Goal: Find specific page/section: Find specific page/section

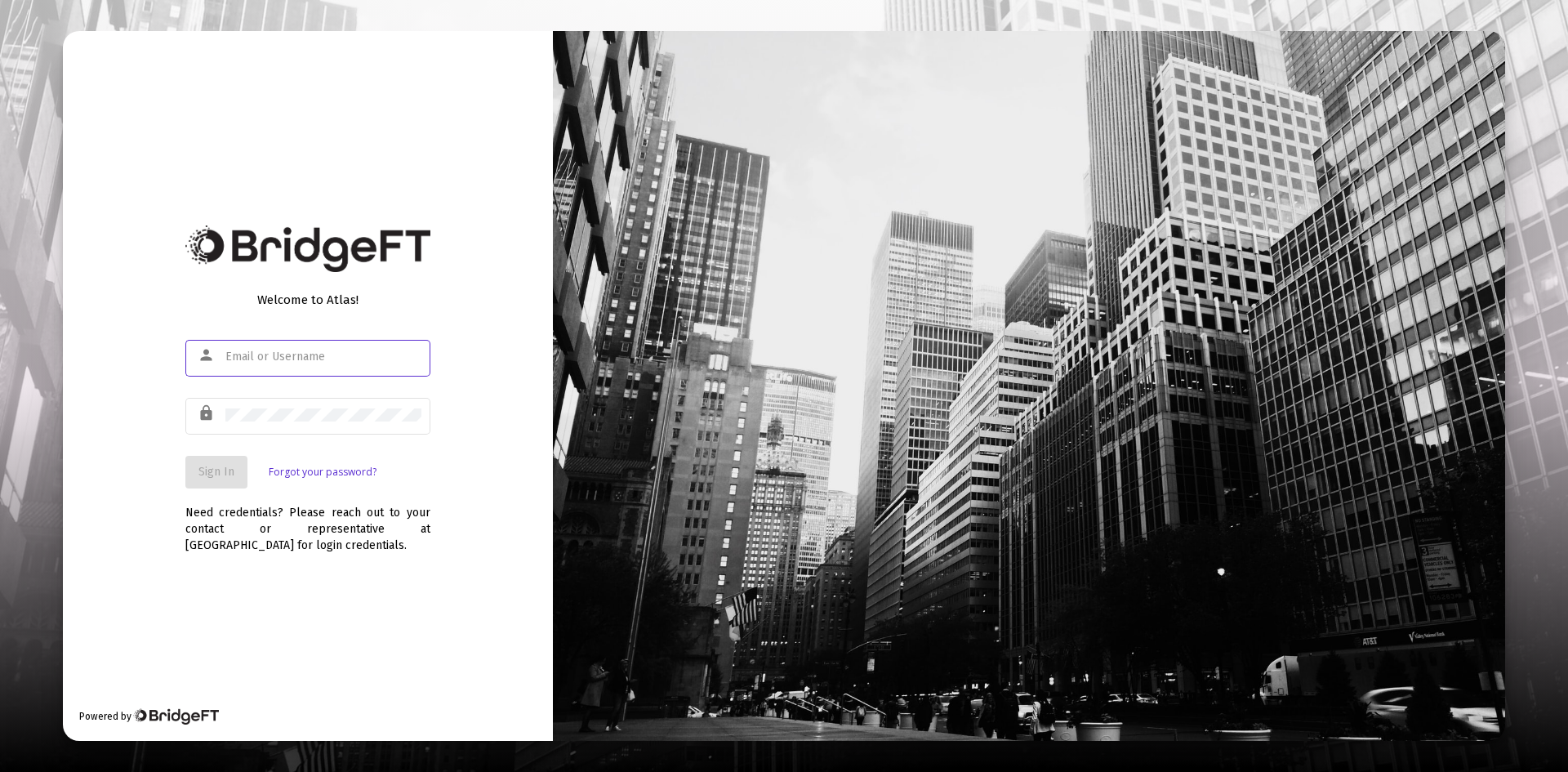
click at [232, 357] on input "text" at bounding box center [323, 357] width 196 height 13
type input "[PERSON_NAME][EMAIL_ADDRESS][DOMAIN_NAME]"
click at [218, 474] on span "Sign In" at bounding box center [216, 471] width 36 height 14
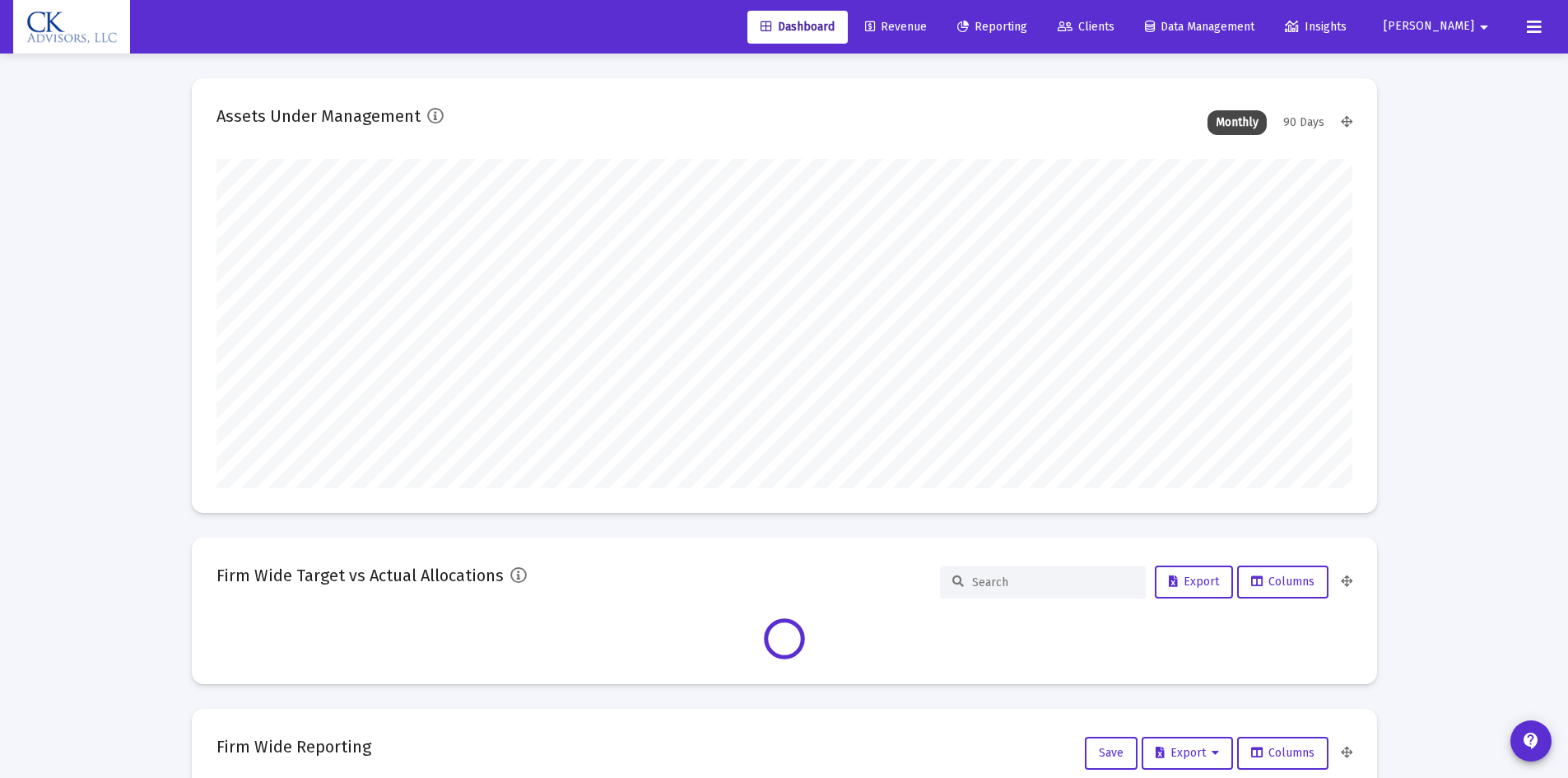
scroll to position [329, 1136]
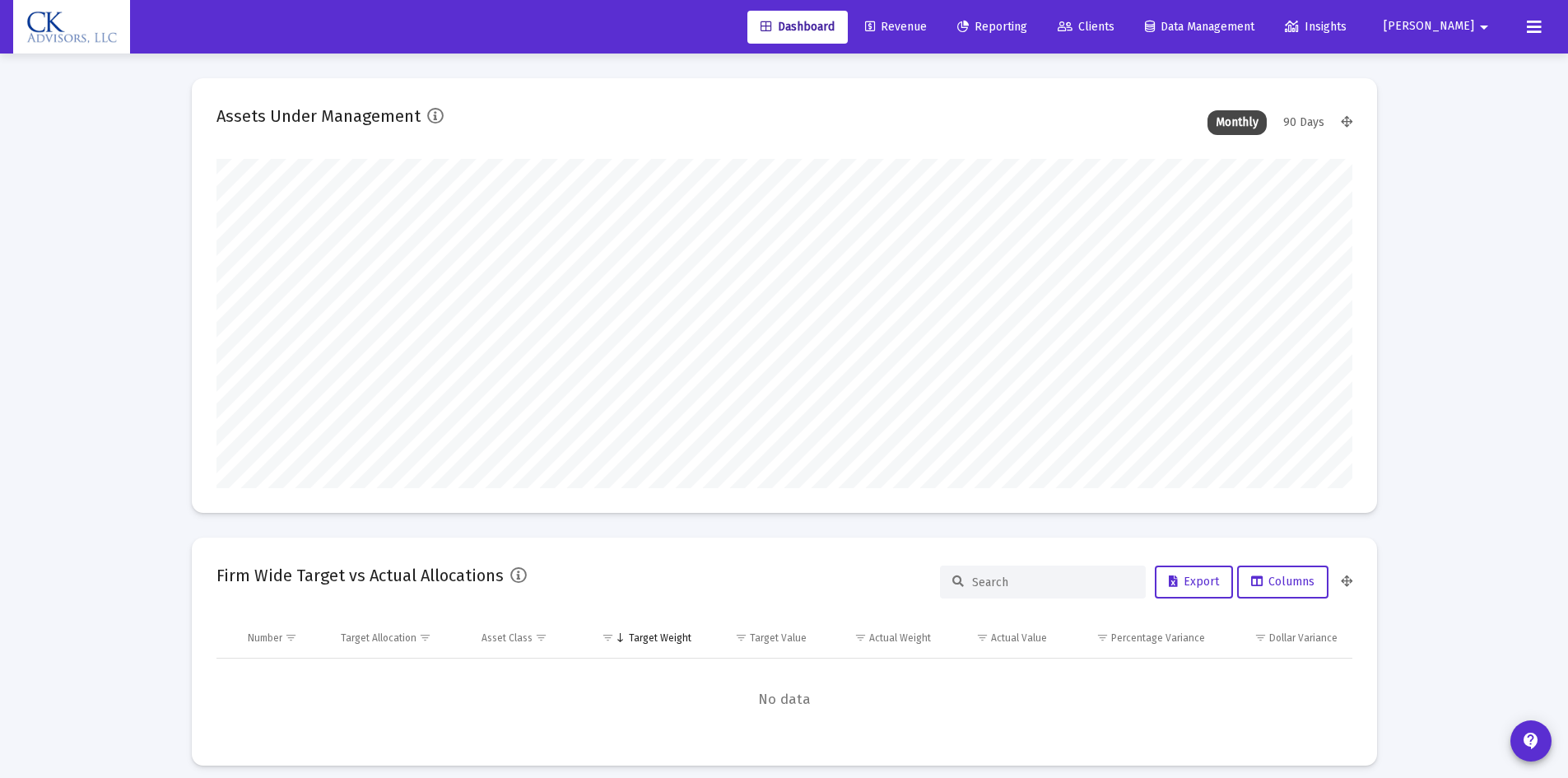
type input "[DATE]"
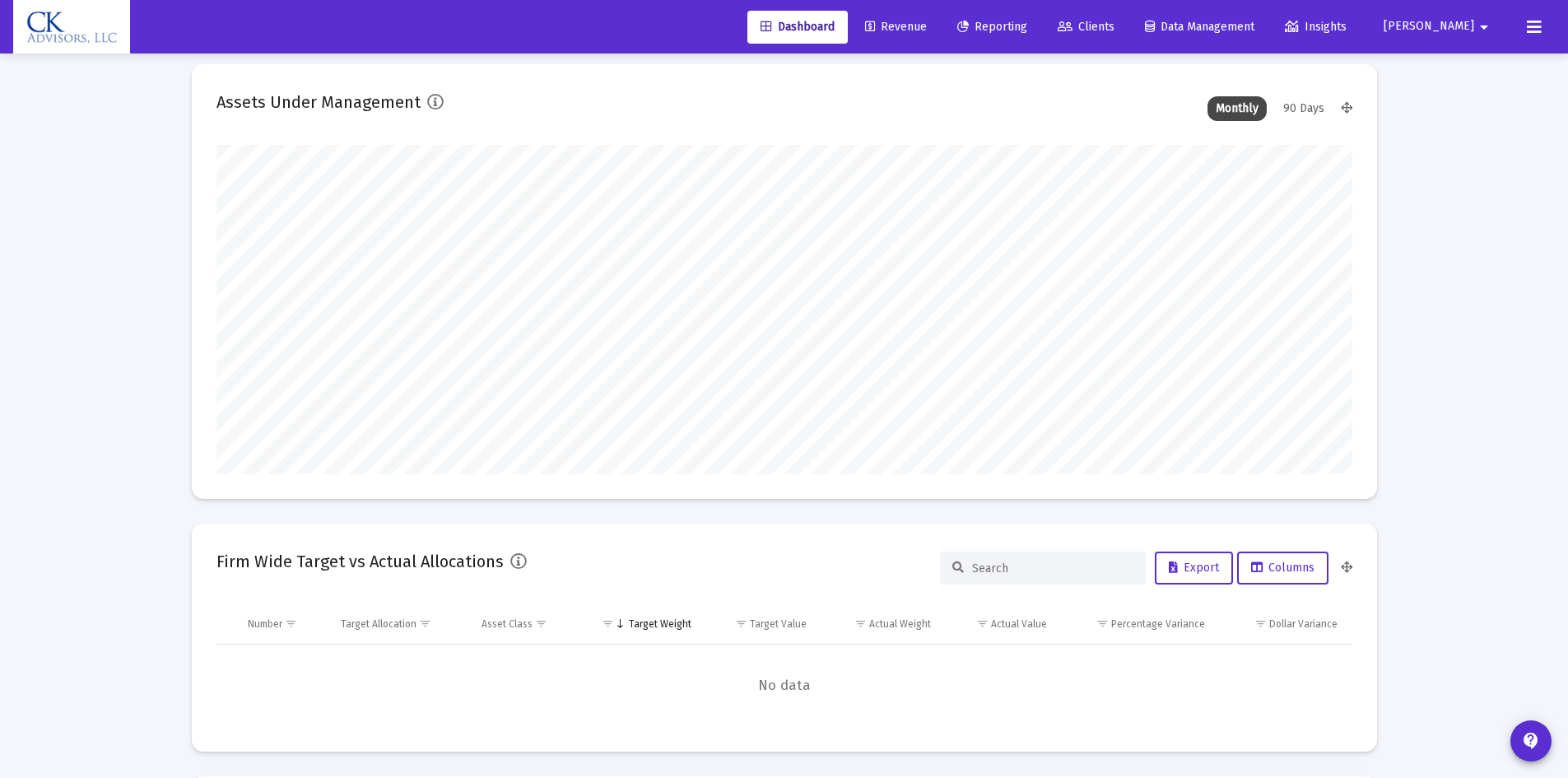
scroll to position [0, 0]
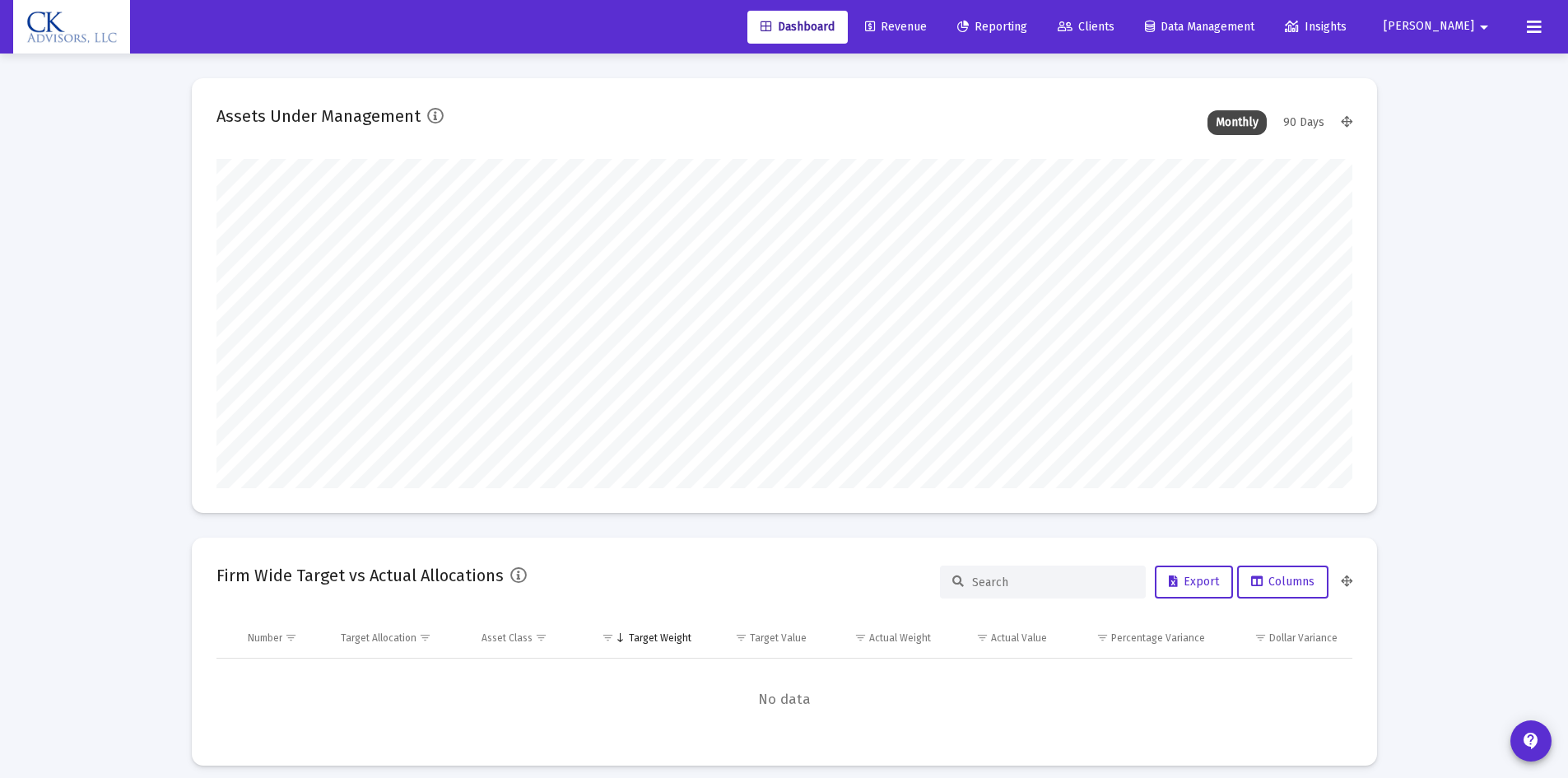
click at [927, 29] on span "Revenue" at bounding box center [895, 26] width 62 height 14
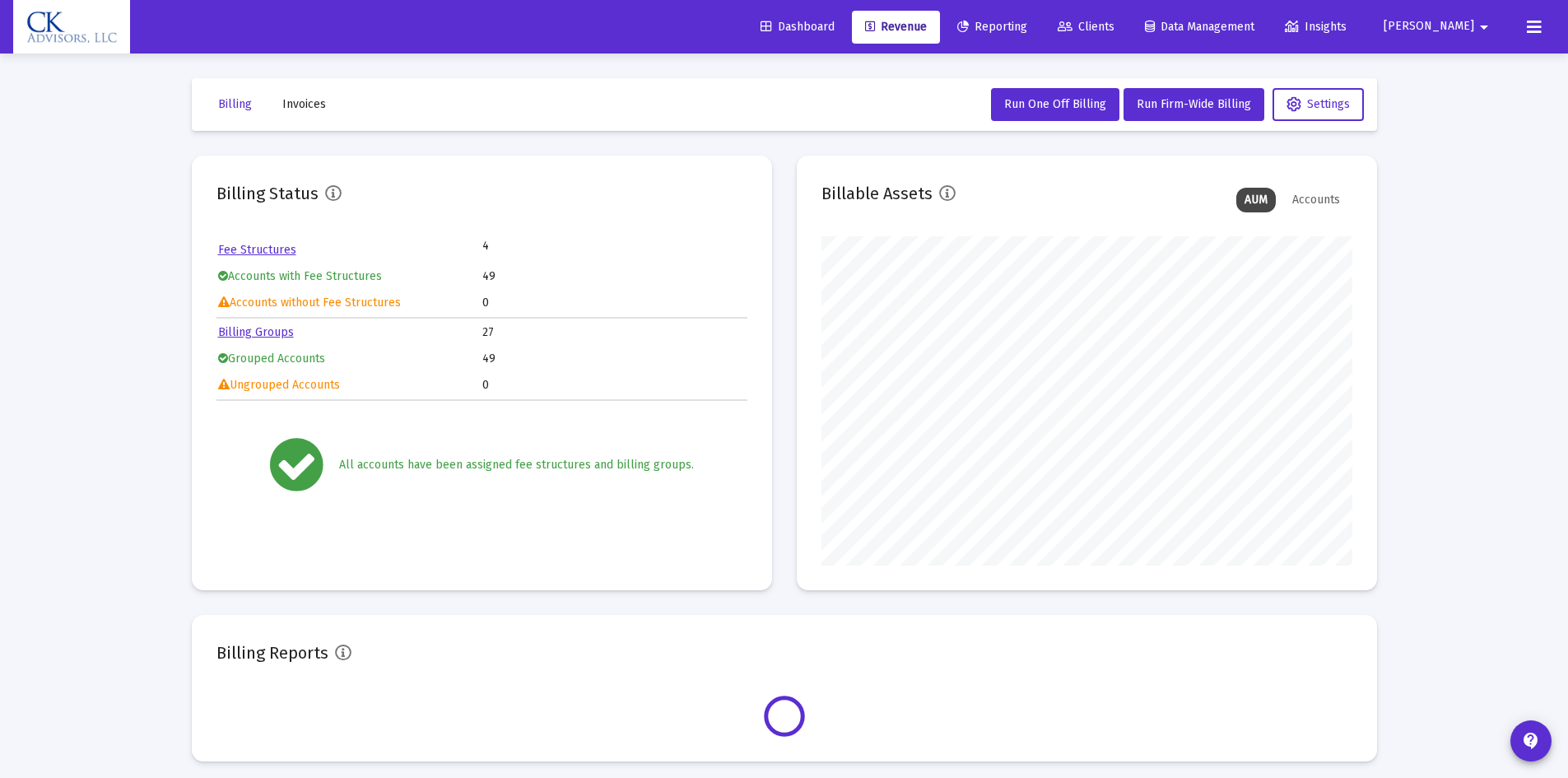
scroll to position [329, 531]
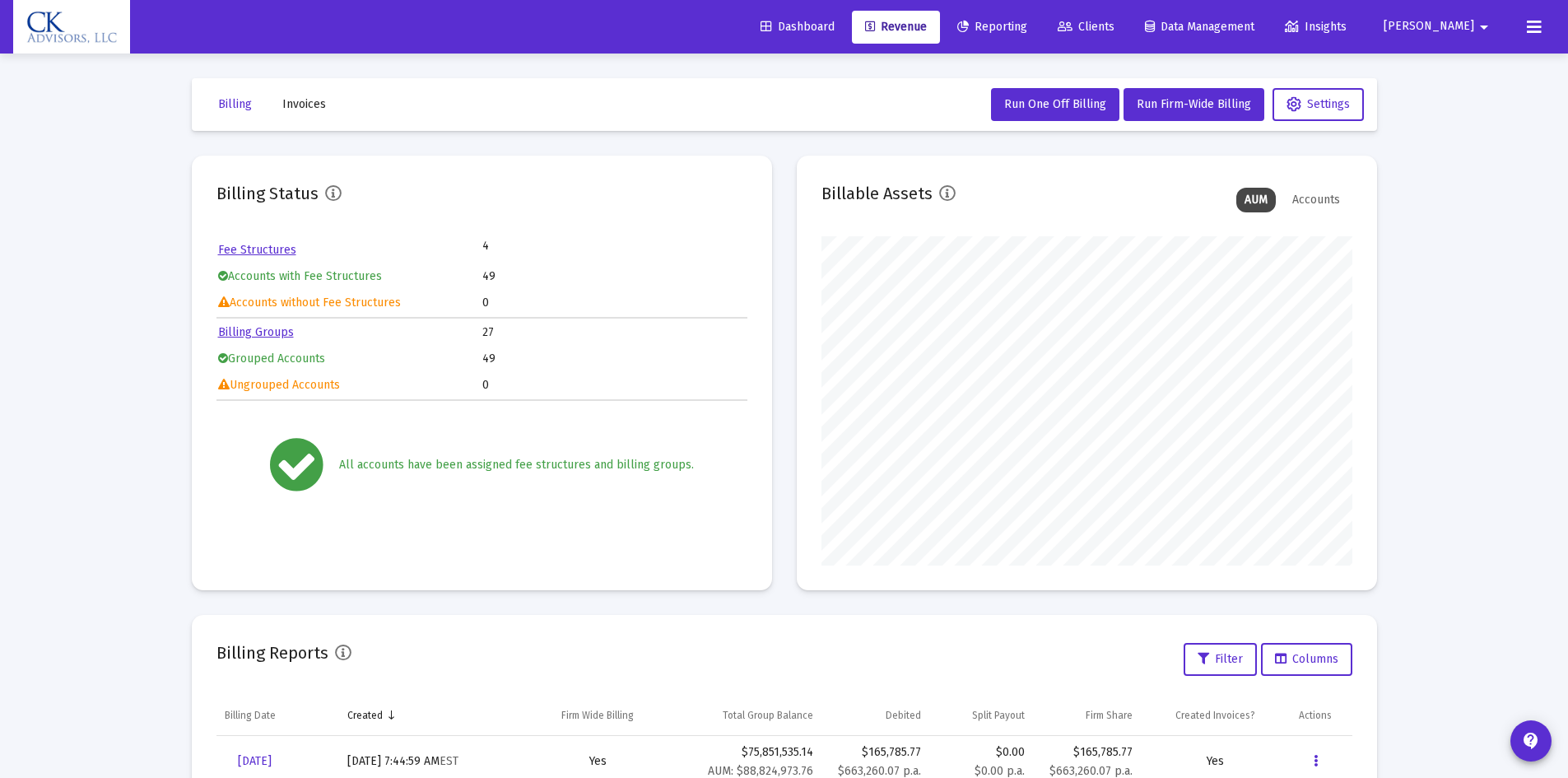
click at [311, 112] on button "Invoices" at bounding box center [305, 104] width 70 height 33
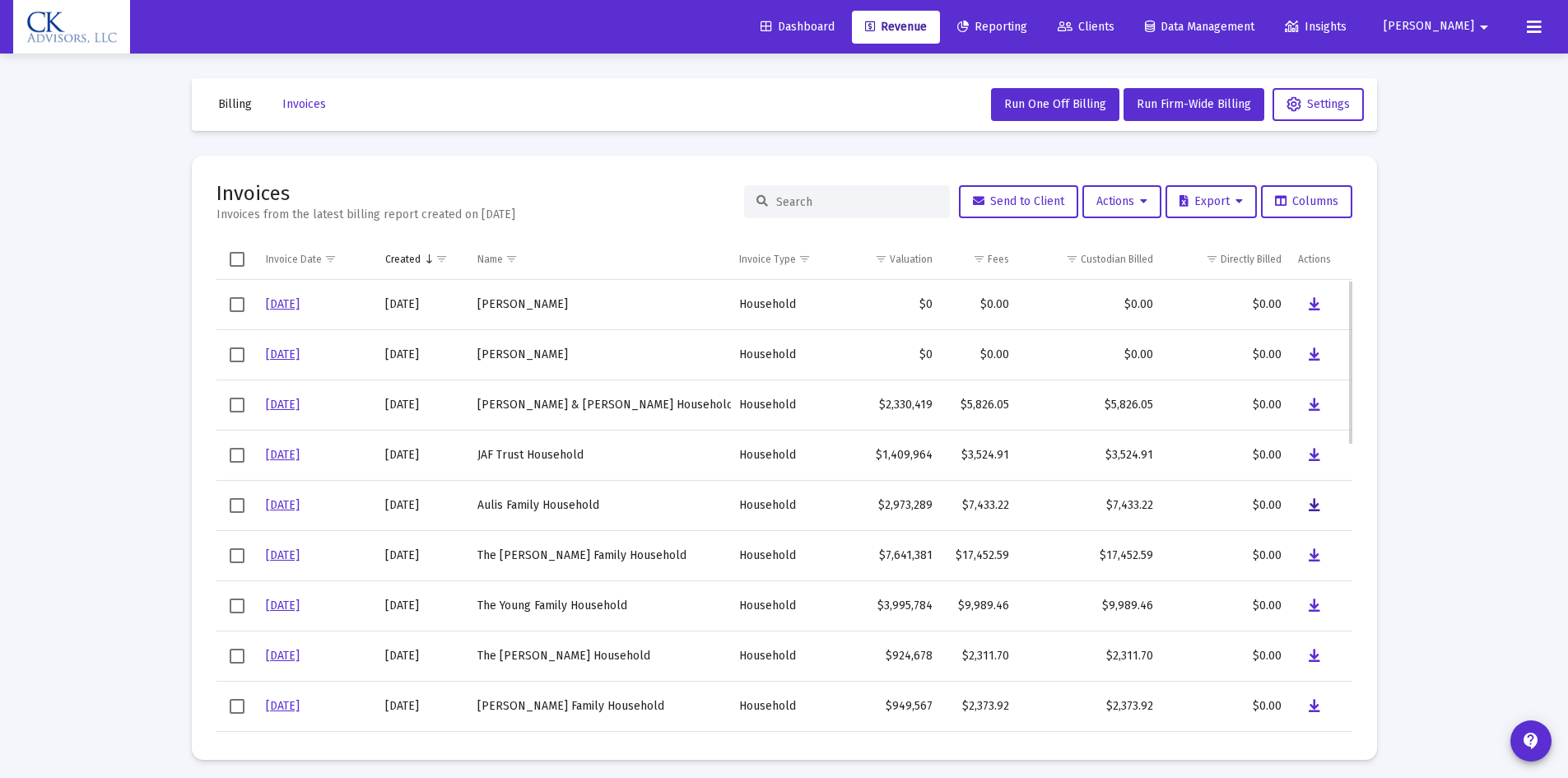
click at [1315, 503] on icon "Data grid" at bounding box center [1314, 505] width 11 height 19
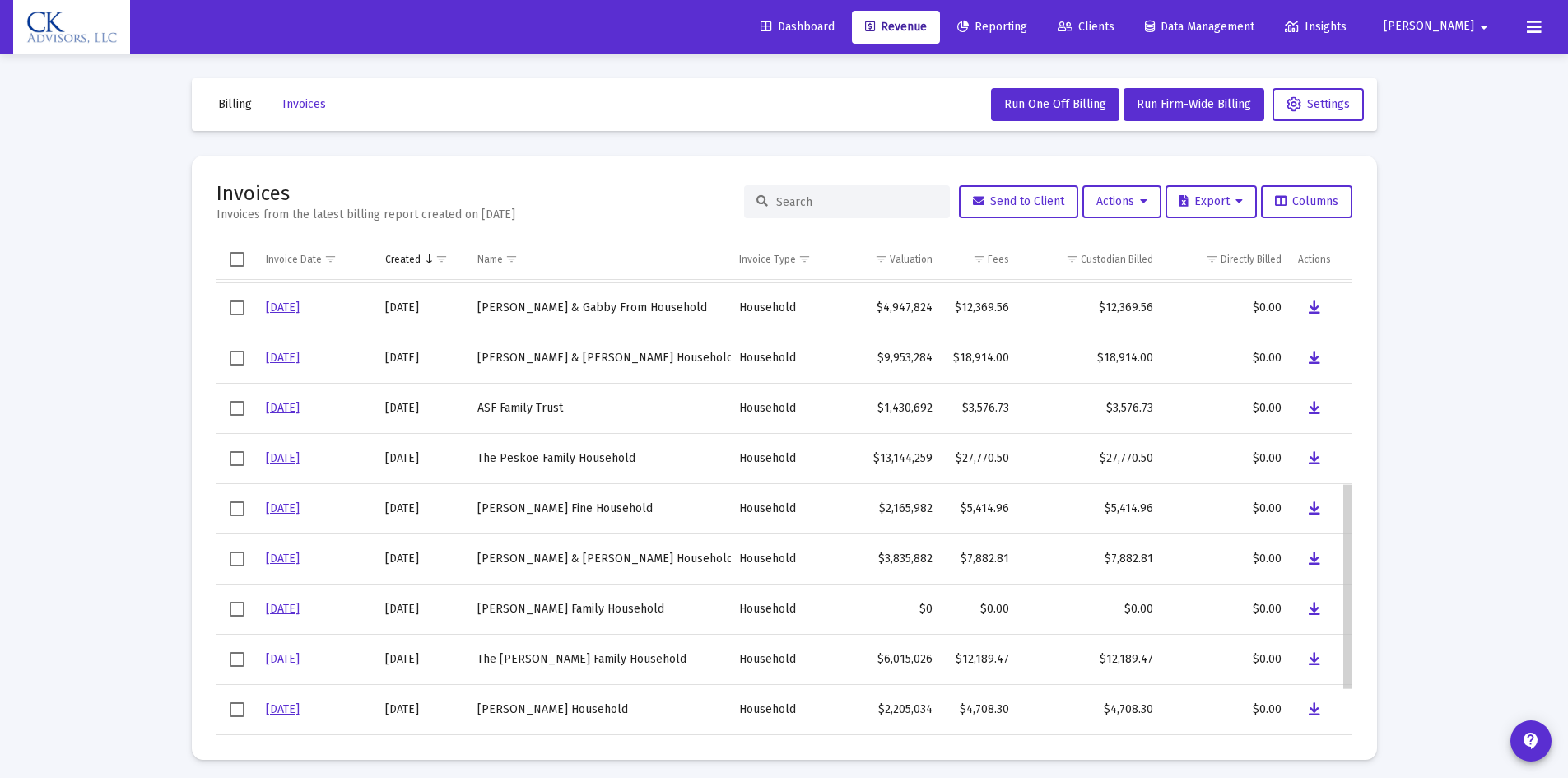
scroll to position [449, 0]
drag, startPoint x: 1348, startPoint y: 394, endPoint x: 1339, endPoint y: 620, distance: 226.2
click at [1339, 620] on body "Dashboard Revenue Reporting Clients Data Management Insights [PERSON_NAME] Inte…" at bounding box center [784, 389] width 1568 height 778
click at [237, 660] on span "Select row" at bounding box center [237, 657] width 15 height 15
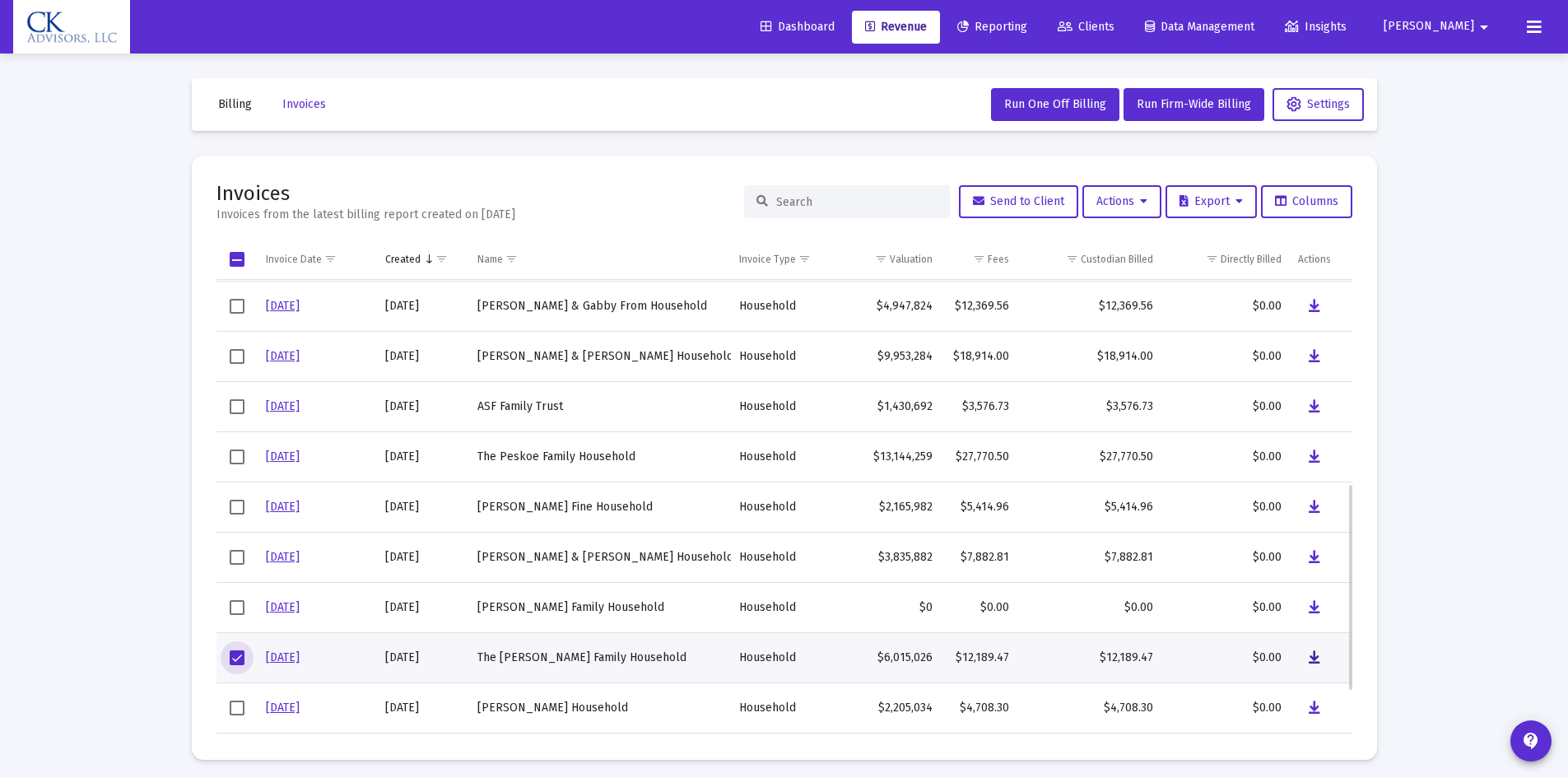
click at [1311, 655] on icon "Data grid" at bounding box center [1314, 657] width 11 height 19
click at [242, 659] on span "Select row" at bounding box center [237, 657] width 15 height 15
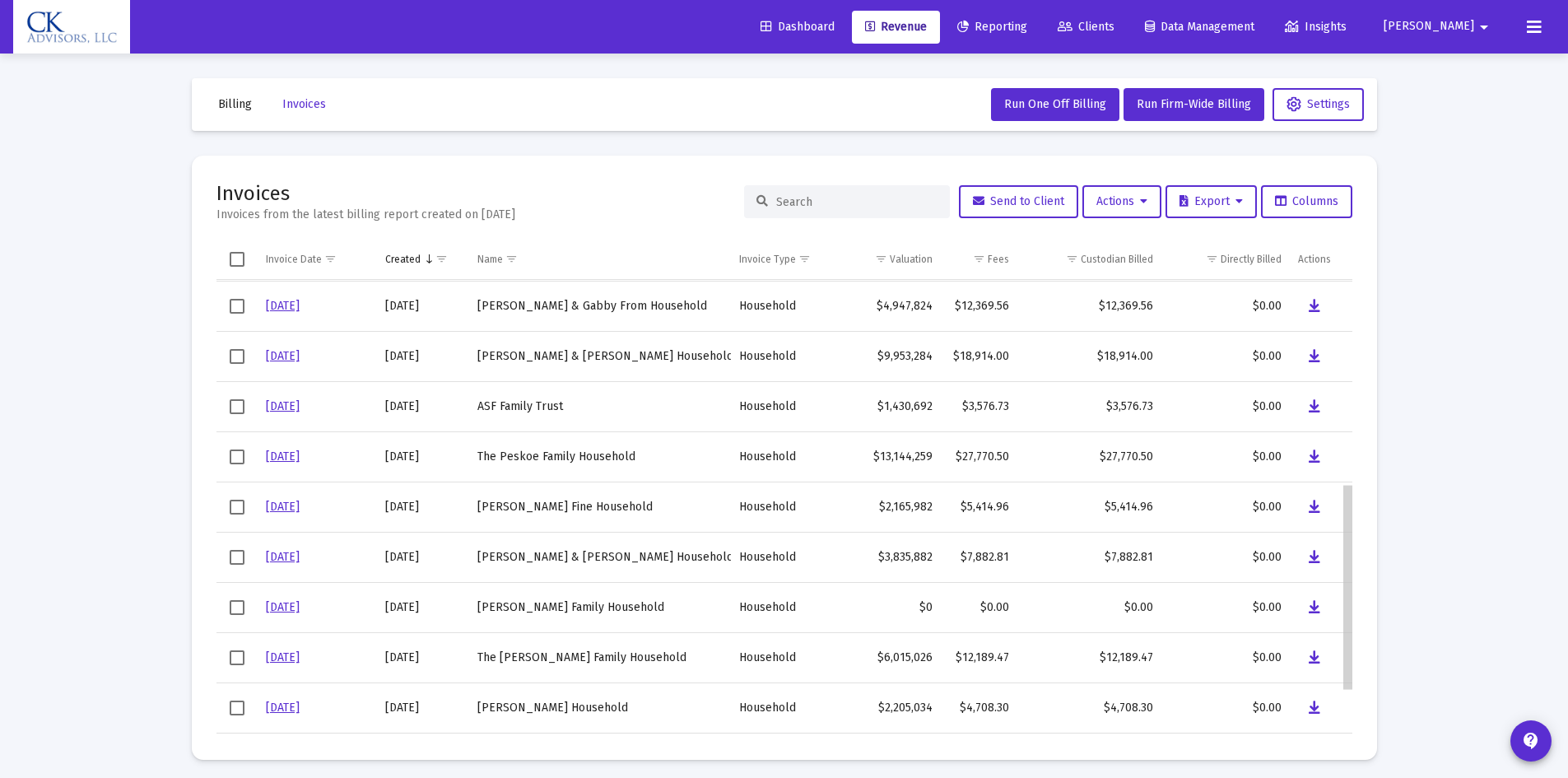
click at [1349, 584] on div "Data grid" at bounding box center [1347, 586] width 9 height 204
click at [232, 407] on span "Select row" at bounding box center [237, 406] width 15 height 15
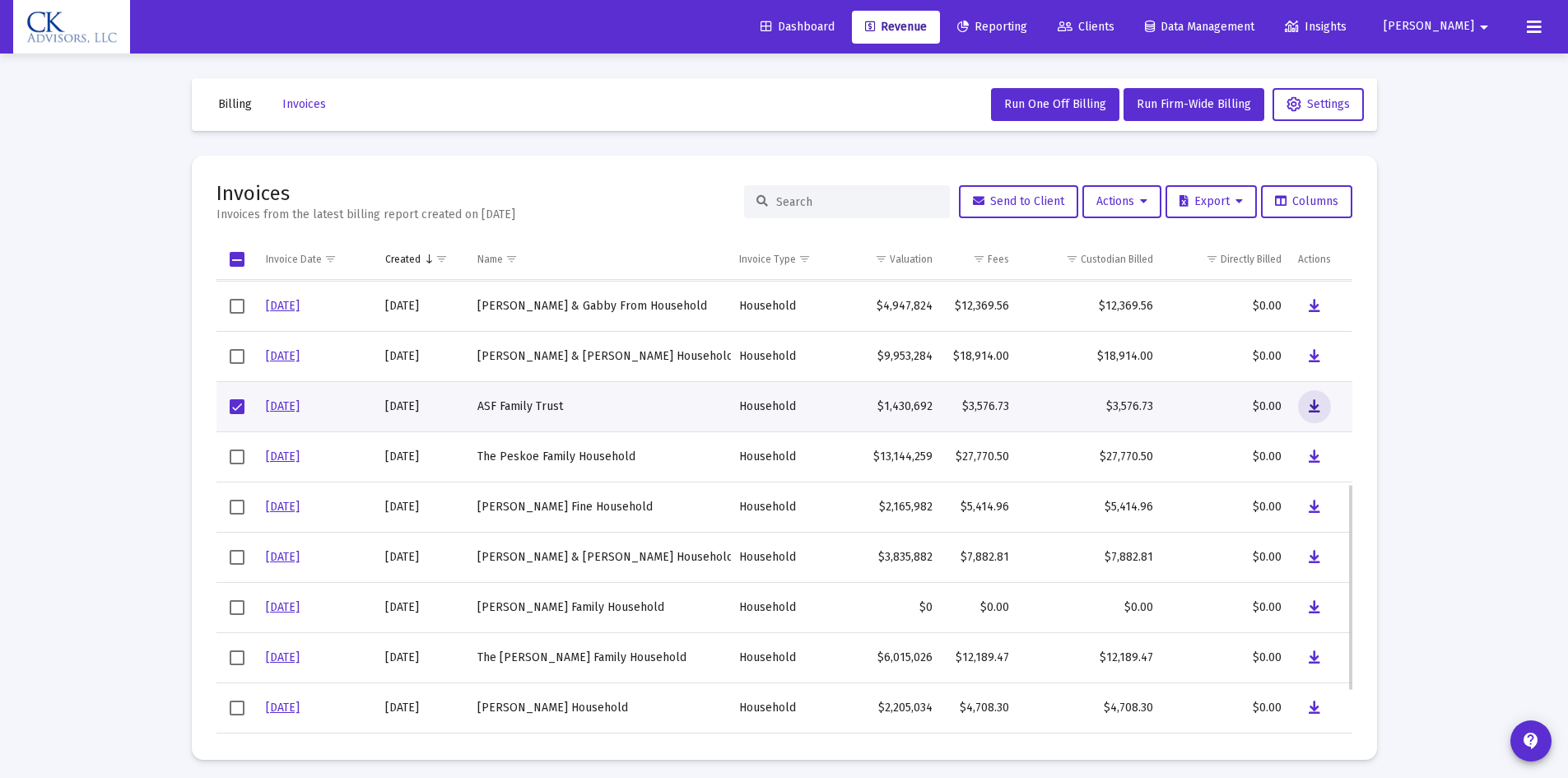
click at [1318, 406] on icon "Data grid" at bounding box center [1314, 406] width 11 height 19
click at [234, 406] on span "Select row" at bounding box center [237, 406] width 15 height 15
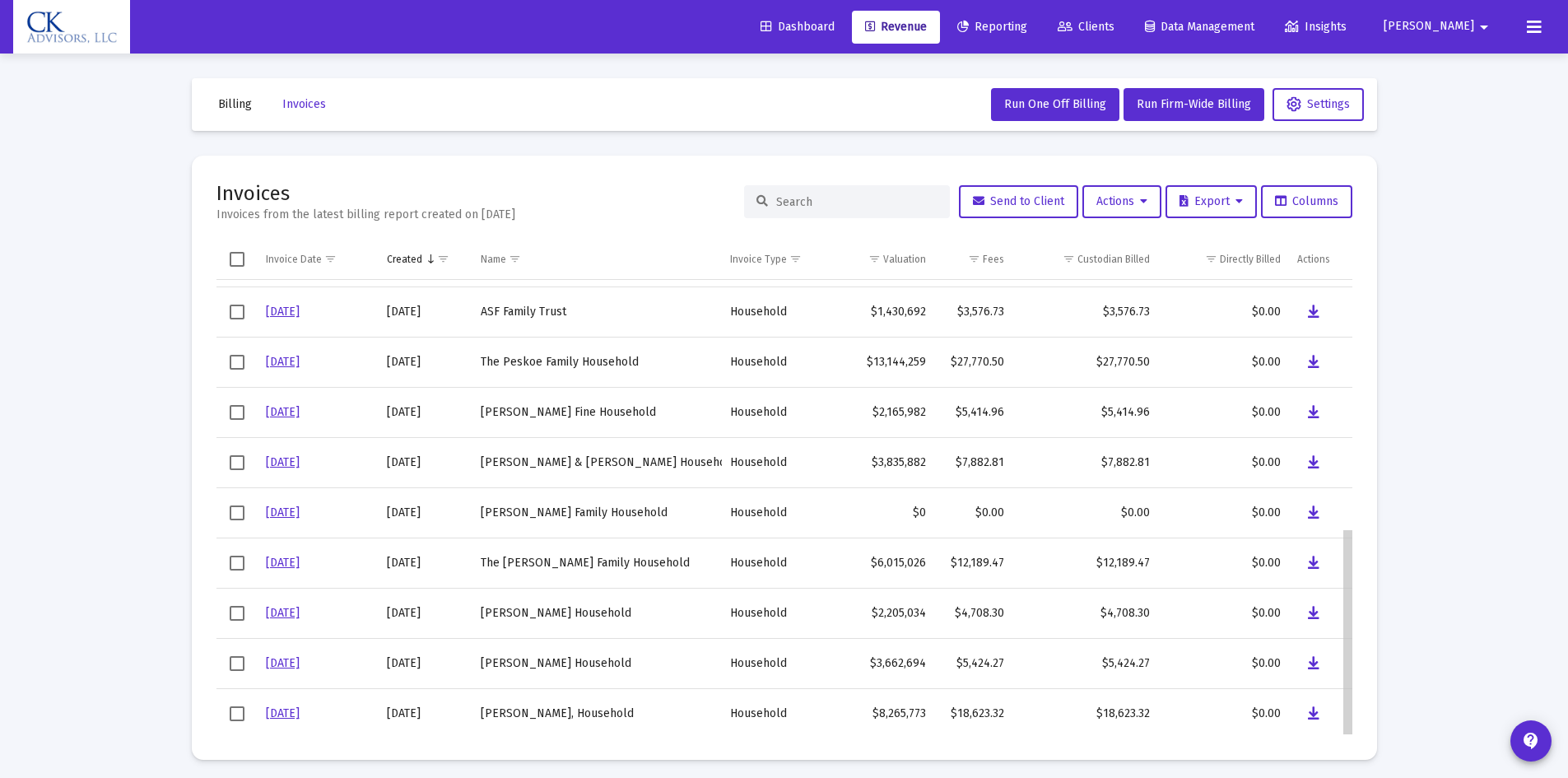
scroll to position [548, 0]
drag, startPoint x: 1348, startPoint y: 508, endPoint x: 1360, endPoint y: 597, distance: 89.8
click at [1356, 598] on body "Dashboard Revenue Reporting Clients Data Management Insights [PERSON_NAME] Inte…" at bounding box center [784, 389] width 1568 height 778
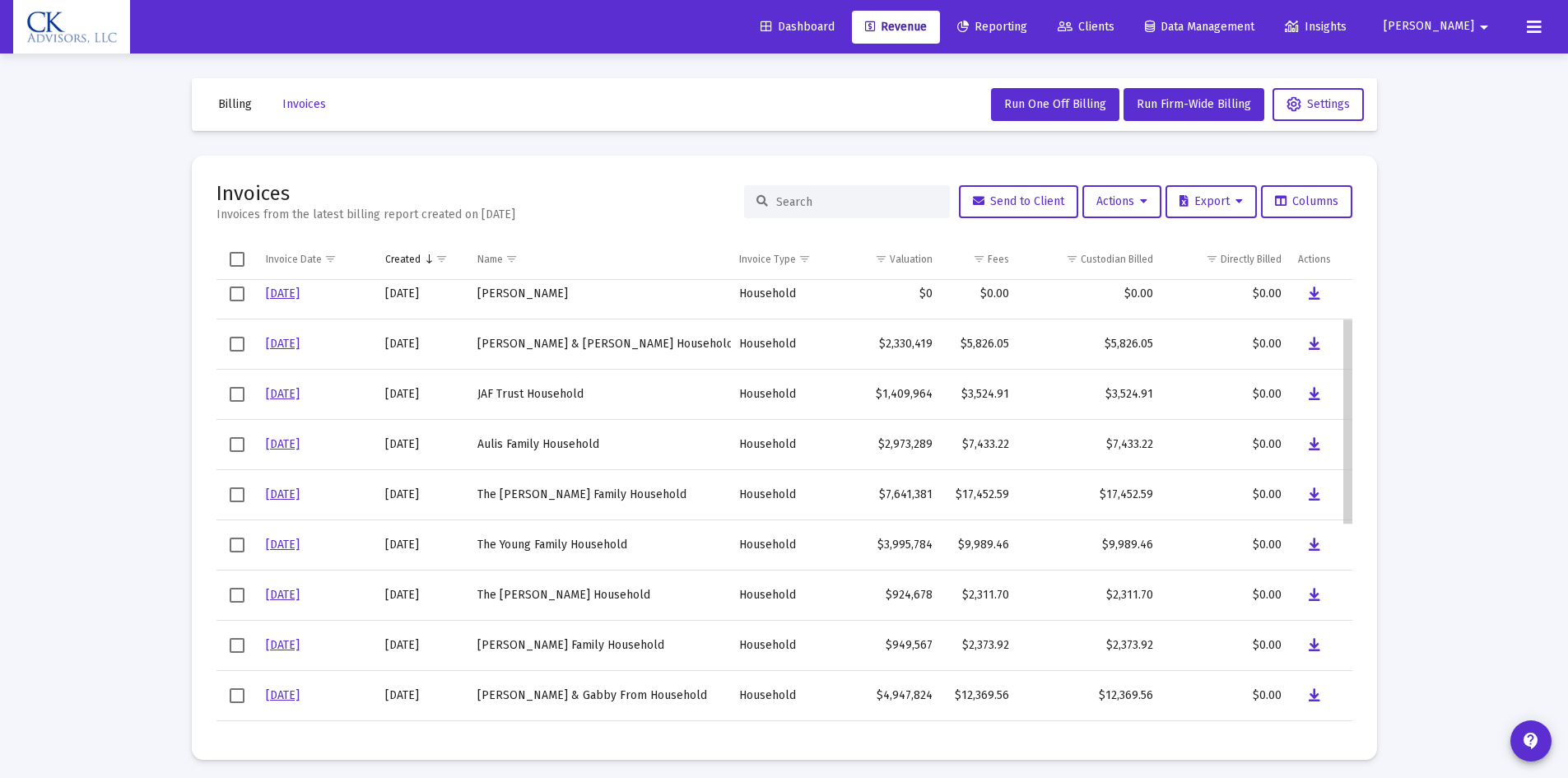
drag, startPoint x: 1348, startPoint y: 617, endPoint x: 1333, endPoint y: 379, distance: 238.5
click at [1347, 382] on body "Dashboard Revenue Reporting Clients Data Management Insights [PERSON_NAME] Inte…" at bounding box center [784, 389] width 1568 height 778
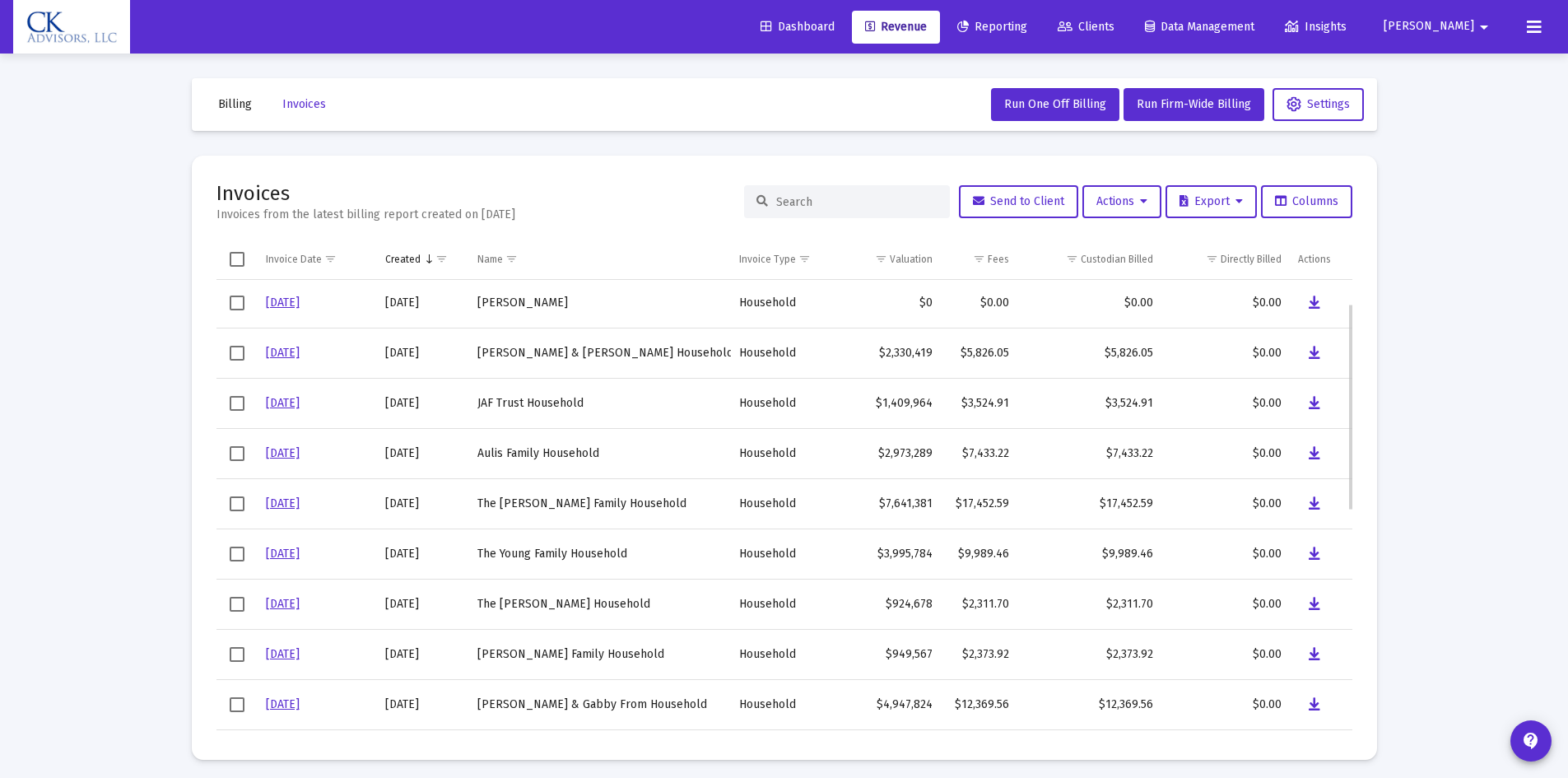
click at [239, 499] on span "Select row" at bounding box center [237, 504] width 15 height 15
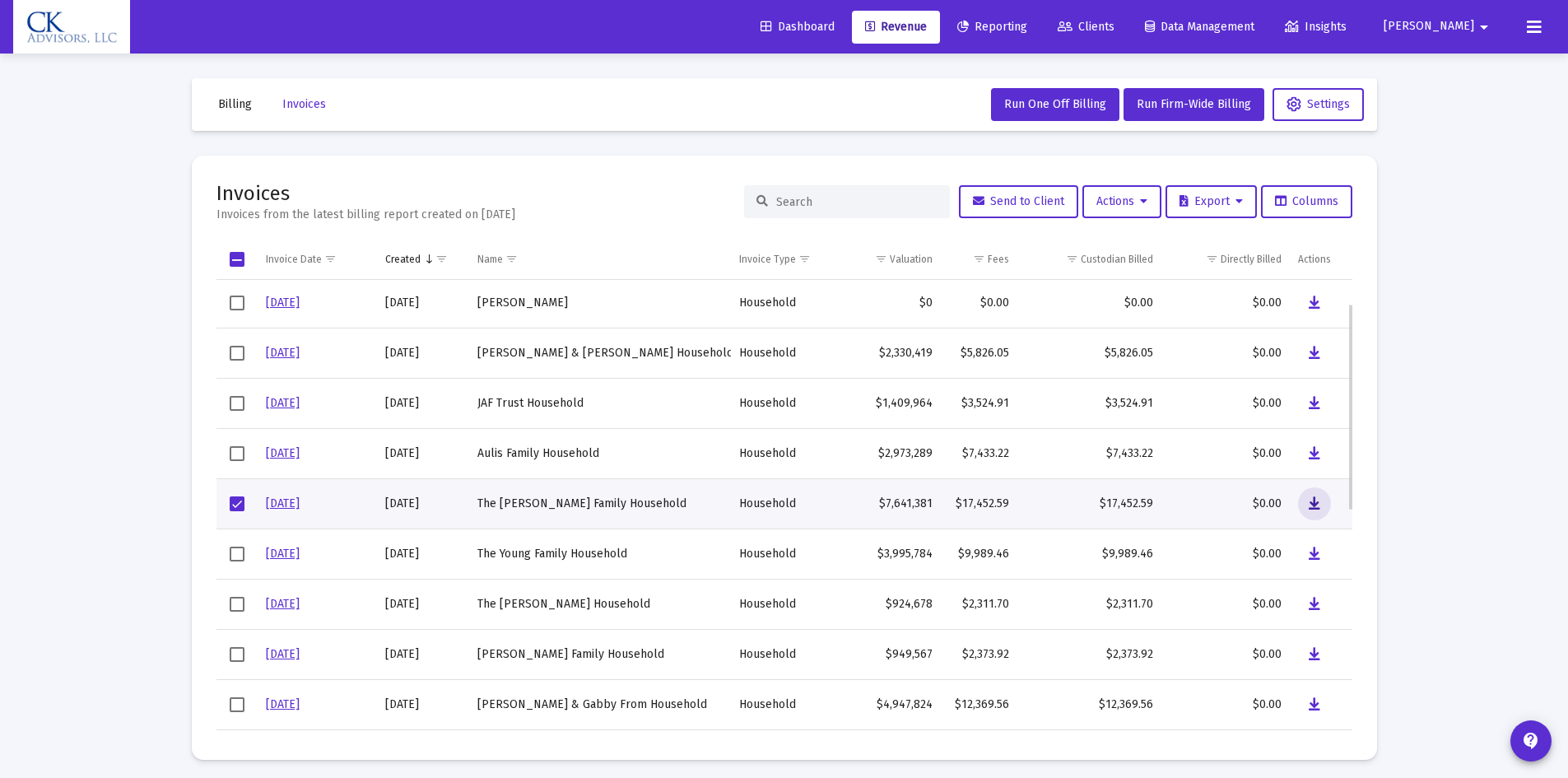
click at [1318, 501] on icon "Data grid" at bounding box center [1314, 503] width 11 height 19
click at [1313, 501] on icon "Data grid" at bounding box center [1314, 503] width 11 height 19
click at [233, 500] on span "Select row" at bounding box center [237, 504] width 15 height 15
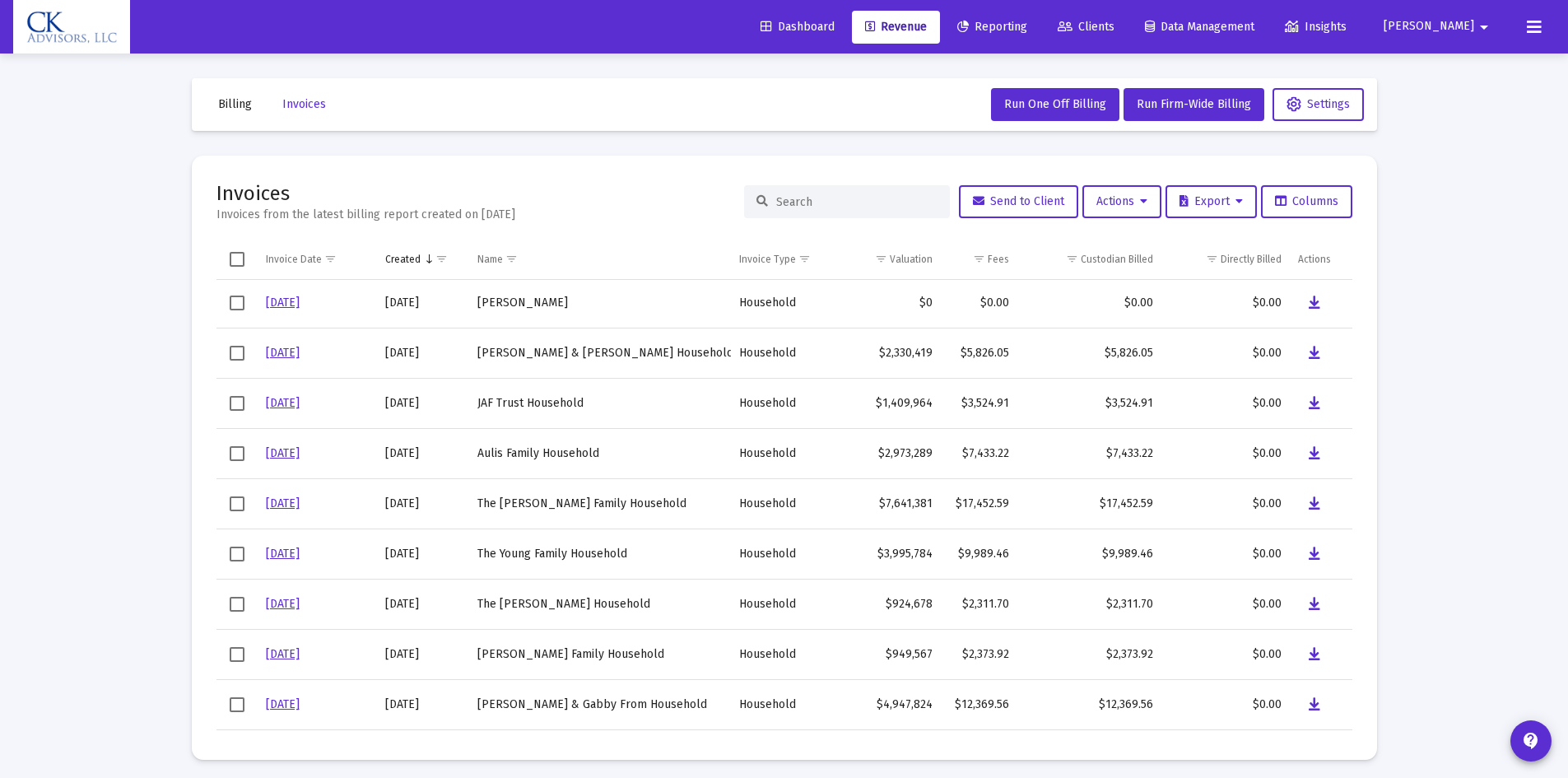
click at [1379, 262] on div "Billing Invoices Run One Off Billing Run Firm-Wide Billing Settings Invoices In…" at bounding box center [784, 419] width 1235 height 731
click at [1358, 249] on mat-card "Invoices Invoices from the latest billing report created on [DATE] Send to Clie…" at bounding box center [784, 458] width 1185 height 604
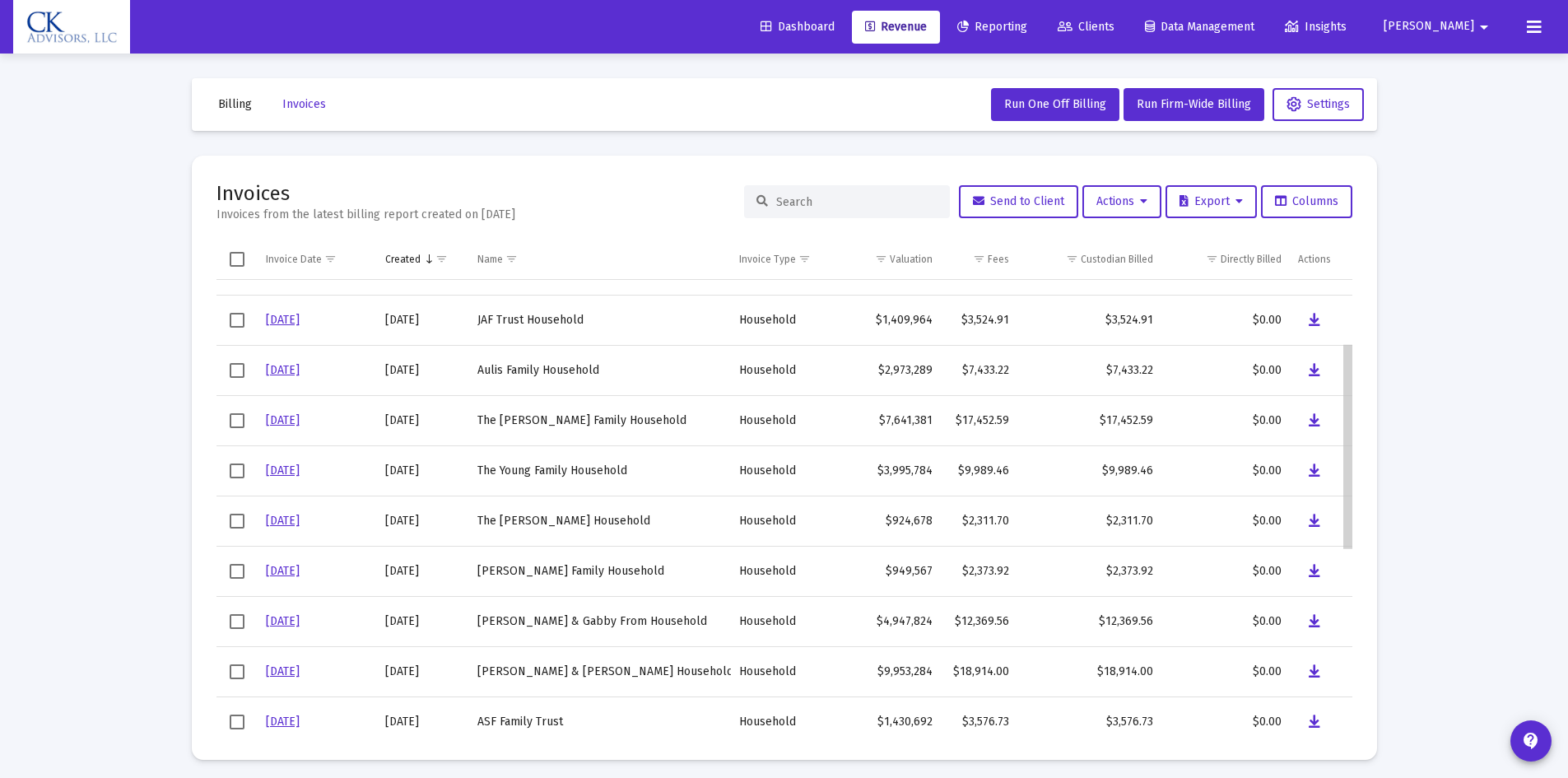
scroll to position [139, 0]
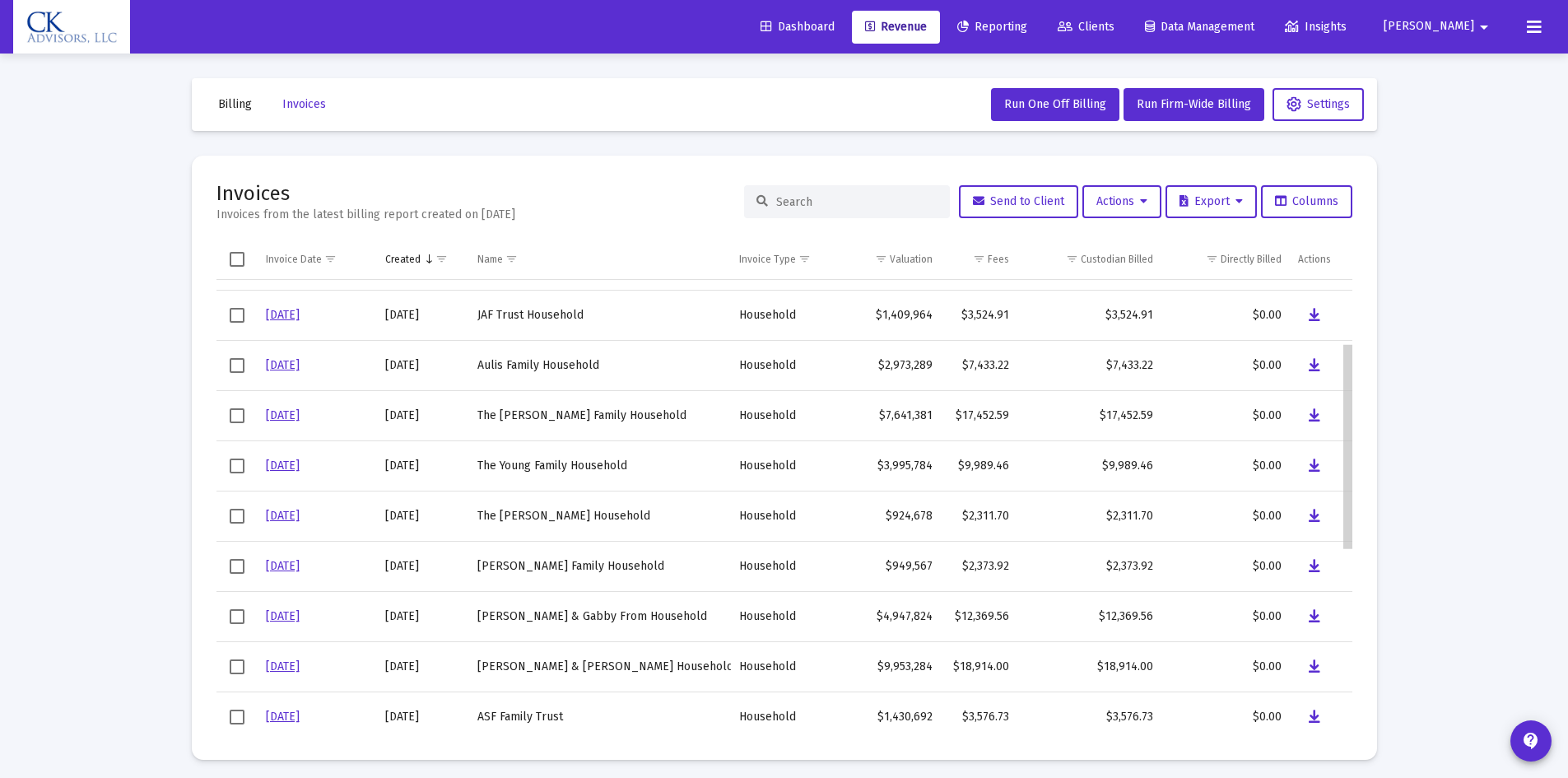
drag, startPoint x: 1346, startPoint y: 452, endPoint x: 1347, endPoint y: 501, distance: 49.0
click at [1347, 501] on body "Dashboard Revenue Reporting Clients Data Management Insights [PERSON_NAME] Inte…" at bounding box center [784, 389] width 1568 height 778
click at [1311, 662] on icon "Data grid" at bounding box center [1314, 666] width 11 height 19
